Goal: Navigation & Orientation: Find specific page/section

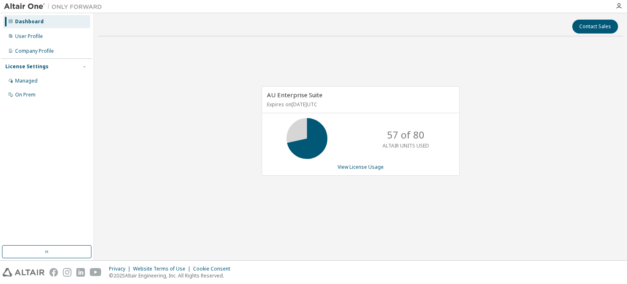
click at [446, 239] on div "Contact Sales AU Enterprise Suite Expires on [DATE] UTC 57 of 80 ALTAIR UNITS U…" at bounding box center [360, 136] width 525 height 239
